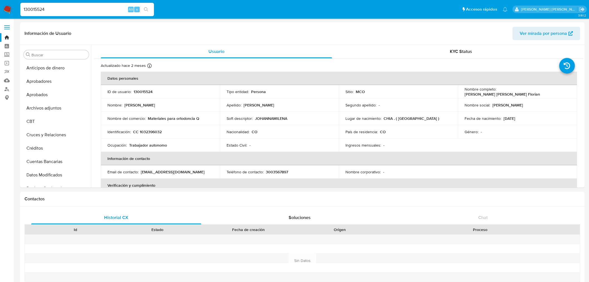
select select "10"
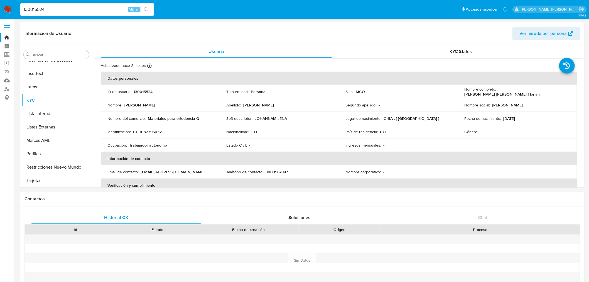
click at [84, 7] on input "130015524" at bounding box center [87, 9] width 134 height 7
drag, startPoint x: 82, startPoint y: 7, endPoint x: -13, endPoint y: -3, distance: 96.0
click at [70, 6] on input "130015524" at bounding box center [87, 9] width 134 height 7
click at [146, 10] on icon "search-icon" at bounding box center [146, 9] width 4 height 4
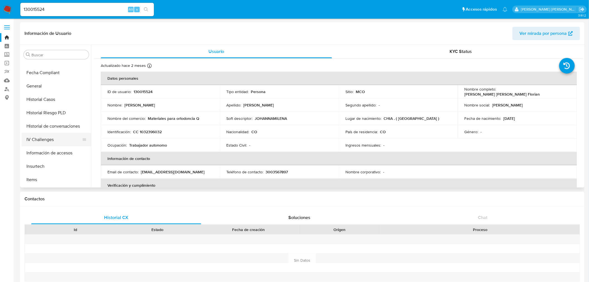
scroll to position [200, 0]
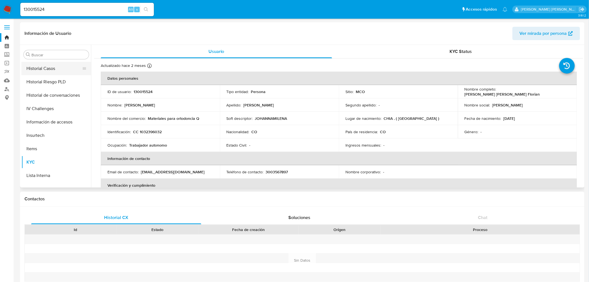
click at [51, 66] on button "Historial Casos" at bounding box center [53, 68] width 65 height 13
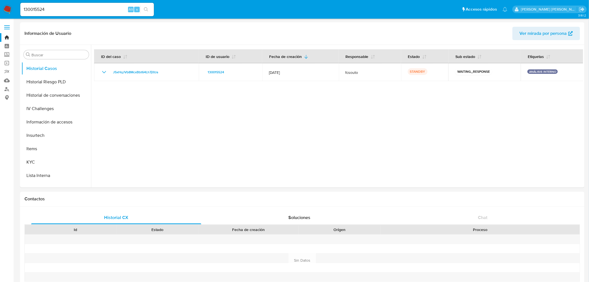
click at [52, 8] on input "130015524" at bounding box center [87, 9] width 134 height 7
drag, startPoint x: 49, startPoint y: 9, endPoint x: 28, endPoint y: 6, distance: 20.8
click at [11, 6] on nav "Pausado Ver notificaciones 130015524 Alt s Accesos rápidos Presiona las siguien…" at bounding box center [294, 9] width 589 height 19
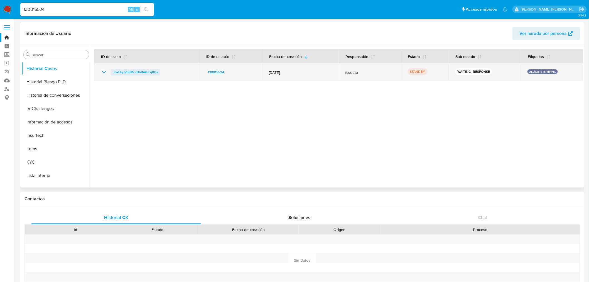
drag, startPoint x: 160, startPoint y: 71, endPoint x: 113, endPoint y: 71, distance: 47.6
click at [113, 71] on div "J5xHqJVb8McxBbt64Lh7j0Ua" at bounding box center [146, 72] width 91 height 7
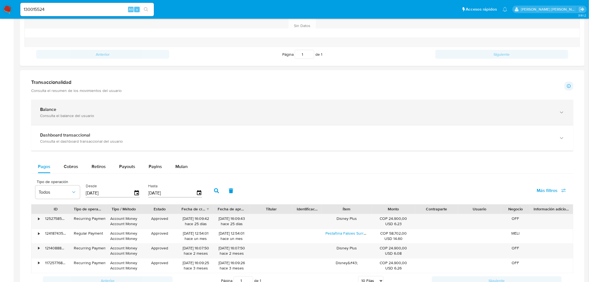
scroll to position [232, 0]
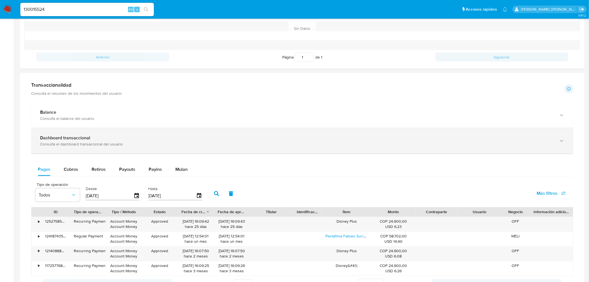
click at [100, 143] on div "Consulta el dashboard transaccional del usuario" at bounding box center [297, 143] width 514 height 5
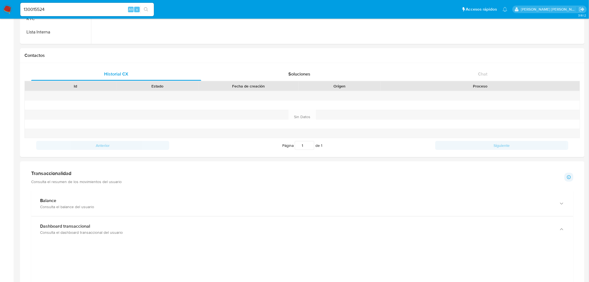
scroll to position [139, 0]
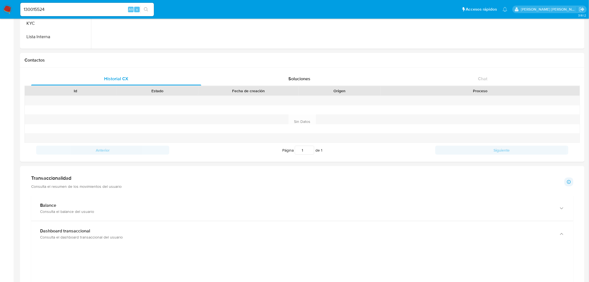
click at [90, 9] on input "130015524" at bounding box center [87, 9] width 134 height 7
drag, startPoint x: 90, startPoint y: 9, endPoint x: -11, endPoint y: -3, distance: 101.5
paste input "246653828"
type input "2466538284"
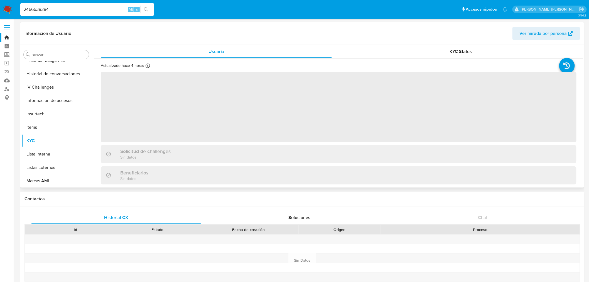
scroll to position [262, 0]
select select "10"
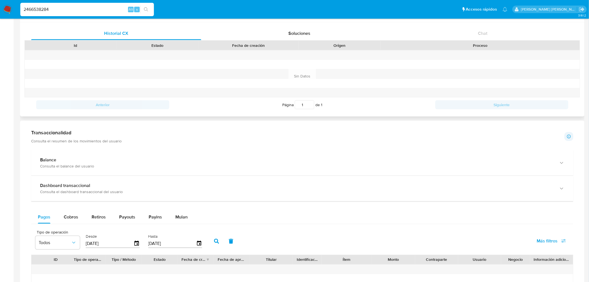
scroll to position [279, 0]
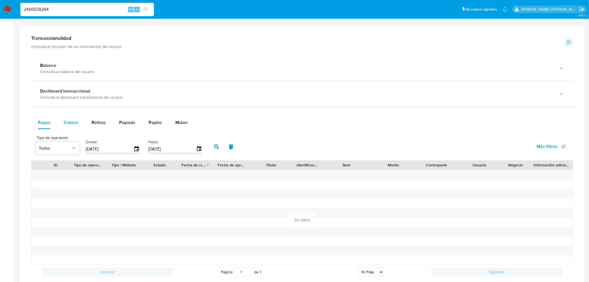
click at [71, 122] on span "Cobros" at bounding box center [71, 122] width 14 height 6
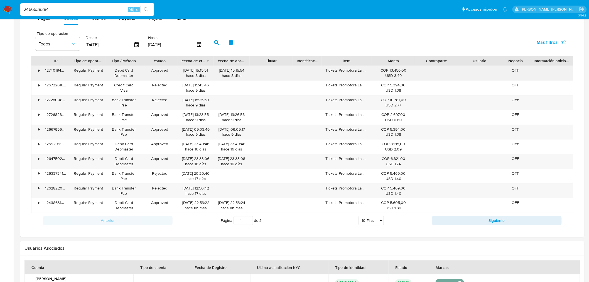
scroll to position [309, 0]
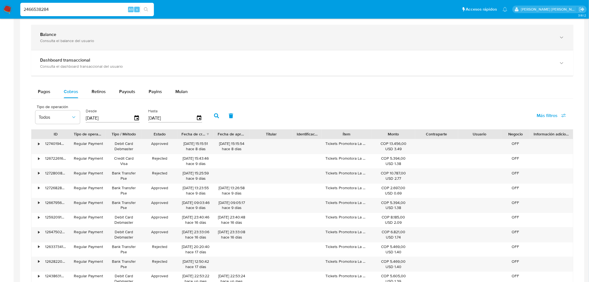
click at [82, 40] on div "Consulta el balance del usuario" at bounding box center [297, 40] width 514 height 5
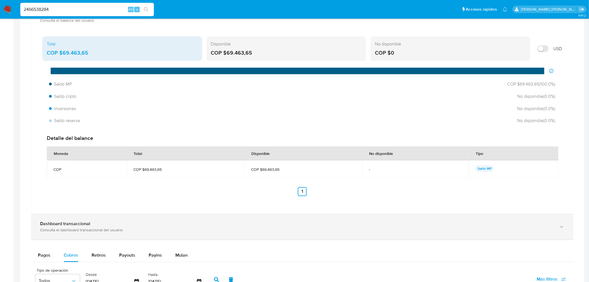
scroll to position [340, 0]
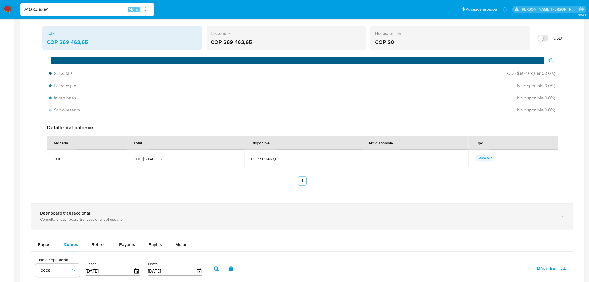
click at [95, 218] on div "Consulta el dashboard transaccional del usuario" at bounding box center [297, 219] width 514 height 5
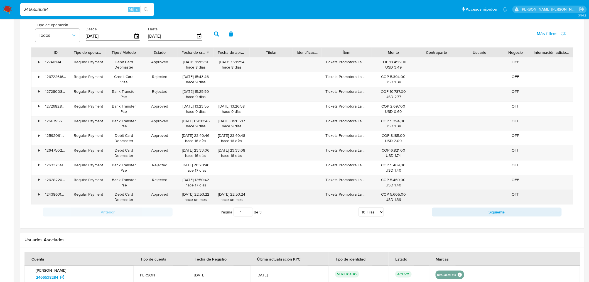
scroll to position [836, 0]
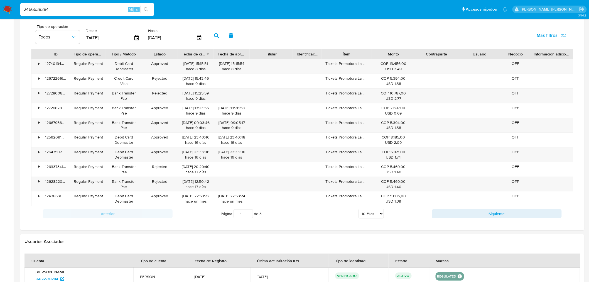
click at [382, 215] on select "5 Filas 10 Filas 20 Filas 25 Filas 50 Filas 100 Filas" at bounding box center [371, 213] width 25 height 9
select select "50"
click at [359, 210] on select "5 Filas 10 Filas 20 Filas 25 Filas 50 Filas 100 Filas" at bounding box center [371, 213] width 25 height 9
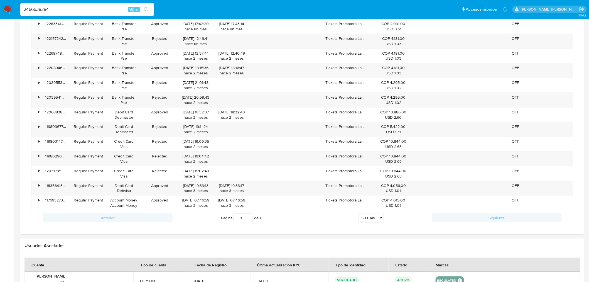
scroll to position [1052, 0]
